Goal: Find specific page/section: Find specific page/section

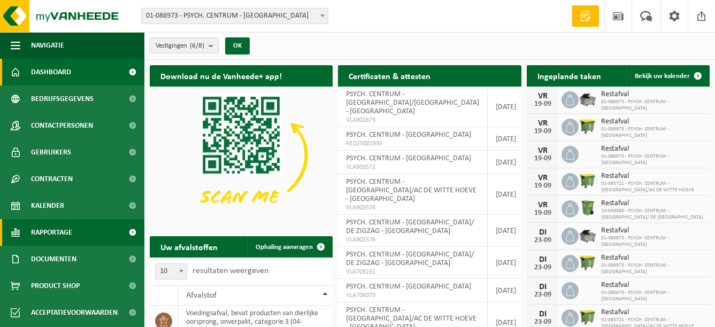
click at [67, 236] on span "Rapportage" at bounding box center [51, 232] width 41 height 27
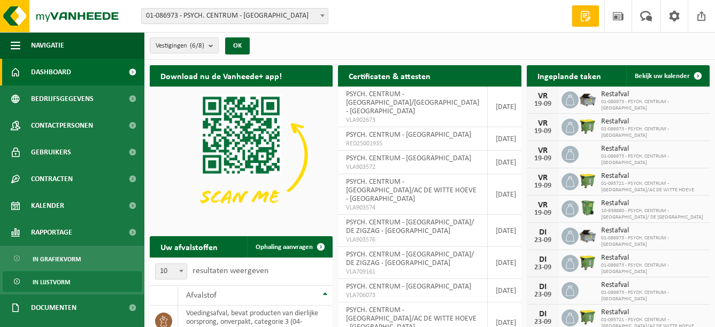
click at [64, 282] on span "In lijstvorm" at bounding box center [51, 282] width 37 height 20
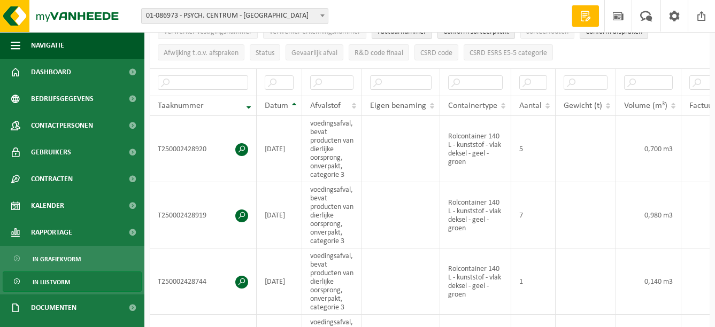
scroll to position [213, 0]
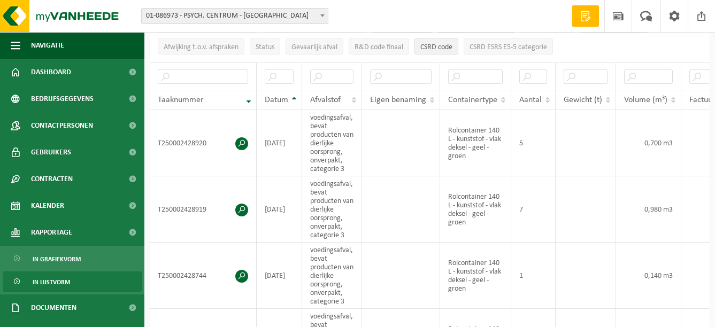
click at [443, 45] on span "CSRD code" at bounding box center [436, 47] width 32 height 8
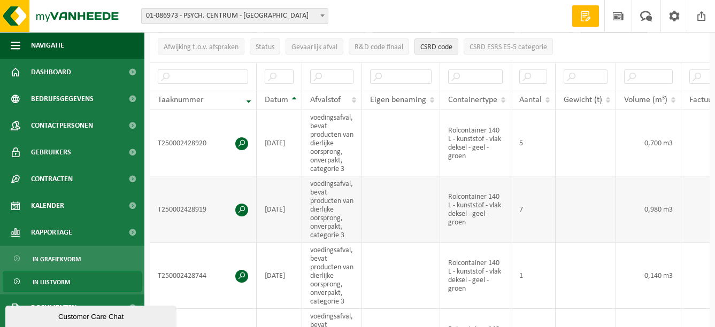
scroll to position [0, 0]
click at [519, 43] on span "CSRD ESRS E5-5 categorie" at bounding box center [507, 47] width 77 height 8
click at [598, 202] on td at bounding box center [585, 209] width 60 height 66
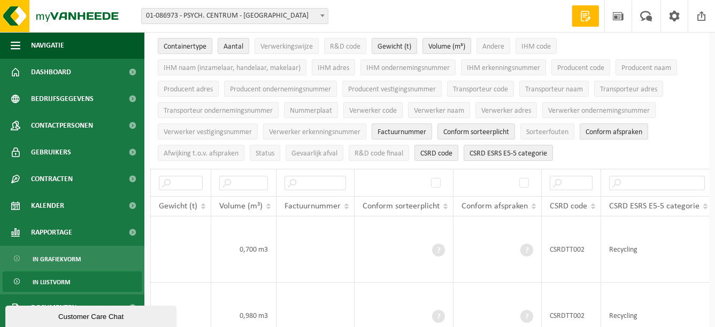
scroll to position [52, 0]
